Goal: Task Accomplishment & Management: Complete application form

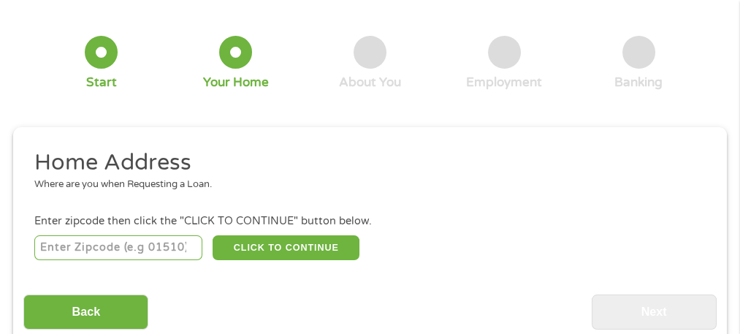
scroll to position [153, 0]
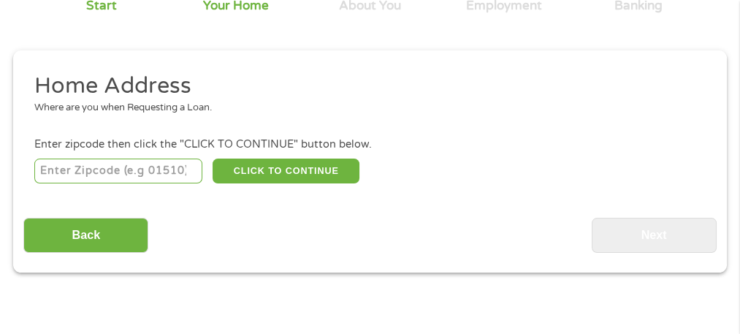
click at [165, 173] on input "number" at bounding box center [118, 170] width 168 height 25
type input "78665"
select select "Texas"
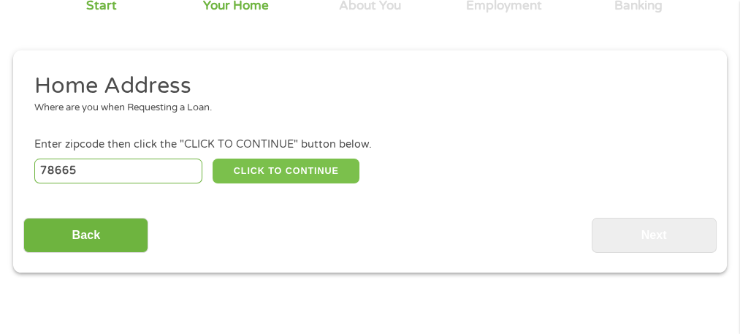
click at [249, 171] on button "CLICK TO CONTINUE" at bounding box center [285, 170] width 147 height 25
type input "78665"
type input "Round Rock"
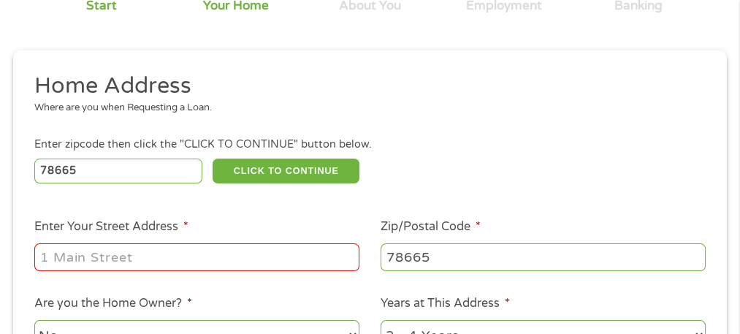
click at [244, 253] on input "Enter Your Street Address *" at bounding box center [196, 257] width 325 height 28
type input "1524 Homewood Circle"
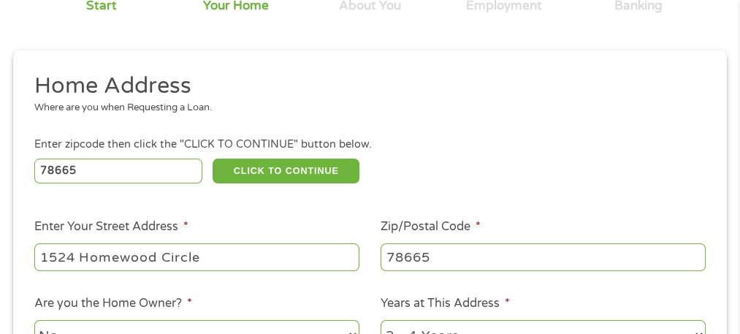
scroll to position [372, 0]
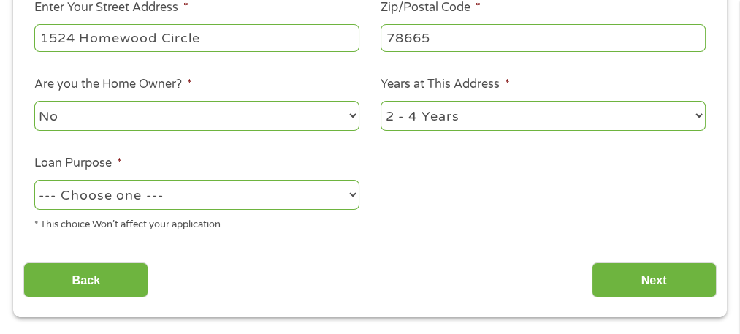
click at [354, 122] on select "No Yes" at bounding box center [196, 116] width 325 height 30
select select "yes"
click at [34, 101] on select "No Yes" at bounding box center [196, 116] width 325 height 30
click at [694, 118] on select "1 Year or less 1 - 2 Years 2 - 4 Years Over 4 Years" at bounding box center [542, 116] width 325 height 30
select select "60months"
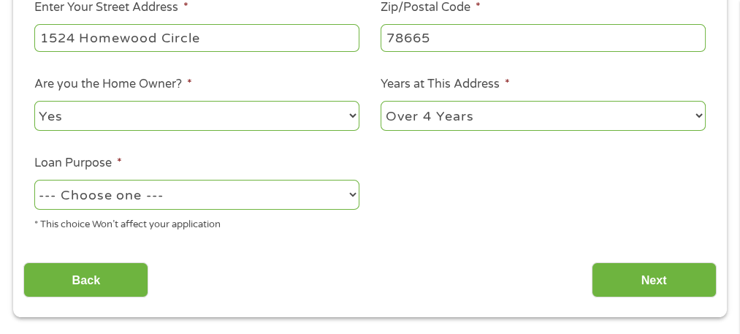
click at [380, 101] on select "1 Year or less 1 - 2 Years 2 - 4 Years Over 4 Years" at bounding box center [542, 116] width 325 height 30
click at [355, 197] on select "--- Choose one --- Pay Bills Debt Consolidation Home Improvement Major Purchase…" at bounding box center [196, 195] width 325 height 30
select select "homeimprovement"
click at [34, 180] on select "--- Choose one --- Pay Bills Debt Consolidation Home Improvement Major Purchase…" at bounding box center [196, 195] width 325 height 30
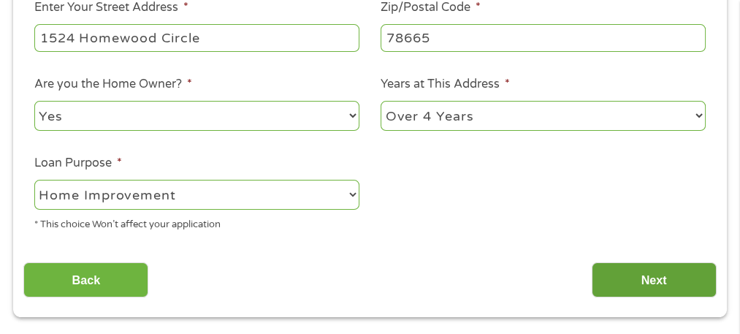
click at [669, 281] on input "Next" at bounding box center [653, 280] width 125 height 36
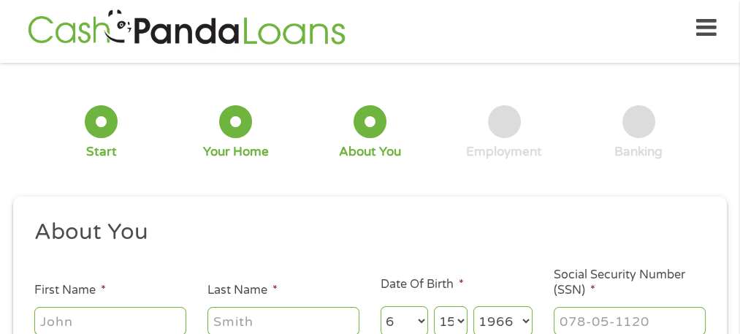
scroll to position [153, 0]
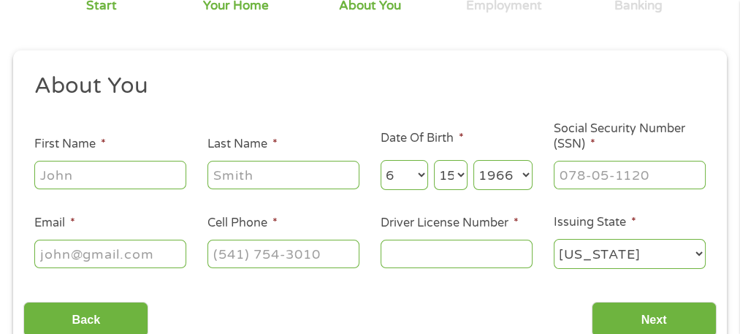
click at [147, 176] on input "First Name *" at bounding box center [110, 175] width 152 height 28
type input "Jane"
type input "Neal"
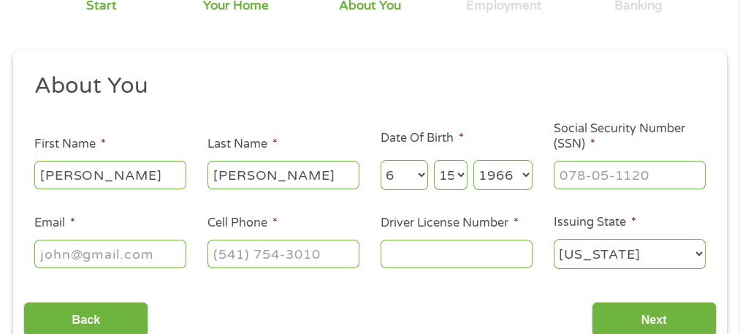
type input "jane47232002@yahoo.com"
type input "(151) 274-5679"
click at [398, 176] on select "Month 1 2 3 4 5 6 7 8 9 10 11 12" at bounding box center [403, 175] width 47 height 30
select select "3"
click at [380, 160] on select "Month 1 2 3 4 5 6 7 8 9 10 11 12" at bounding box center [403, 175] width 47 height 30
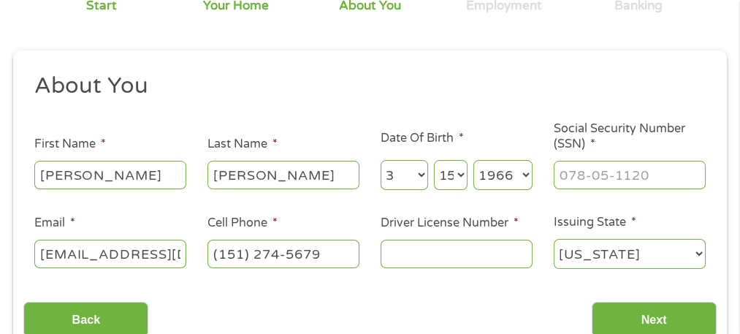
type input "___-__-____"
click at [596, 180] on input "___-__-____" at bounding box center [629, 175] width 152 height 28
click at [336, 254] on input "(151) 274-5679" at bounding box center [283, 253] width 152 height 28
type input "(512) 745-6796"
click at [649, 171] on input "___-__-____" at bounding box center [629, 175] width 152 height 28
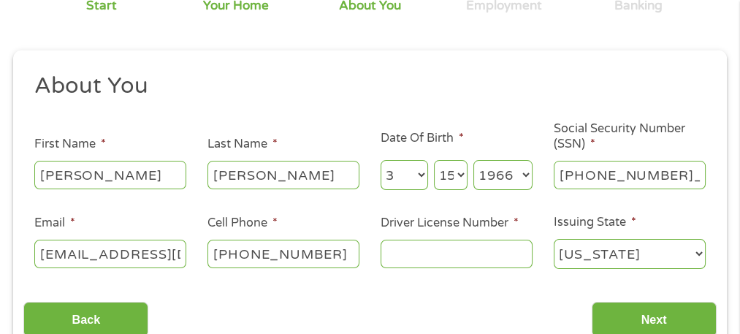
type input "192-48-2023"
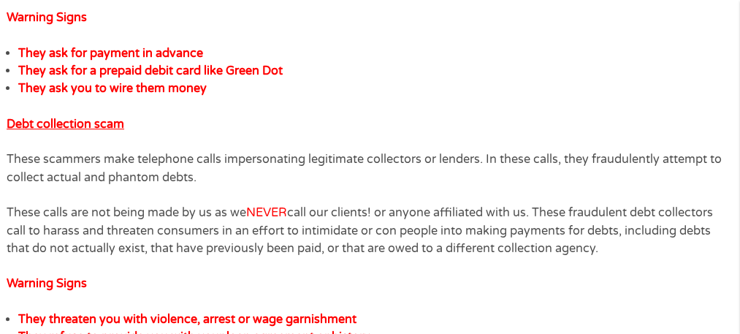
scroll to position [949, 0]
